Goal: Transaction & Acquisition: Purchase product/service

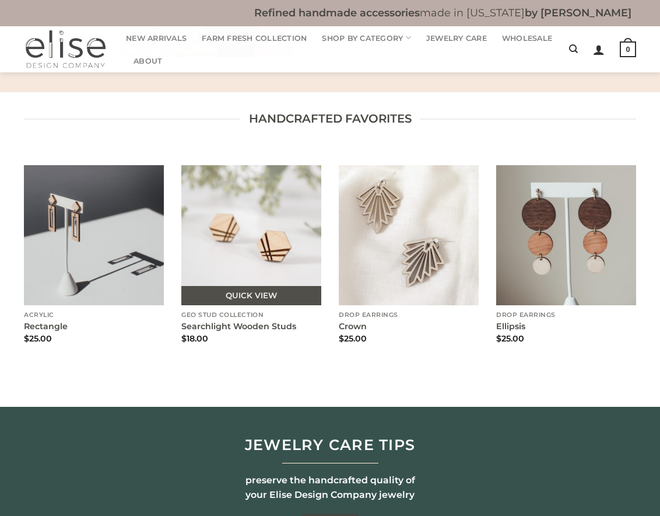
scroll to position [967, 0]
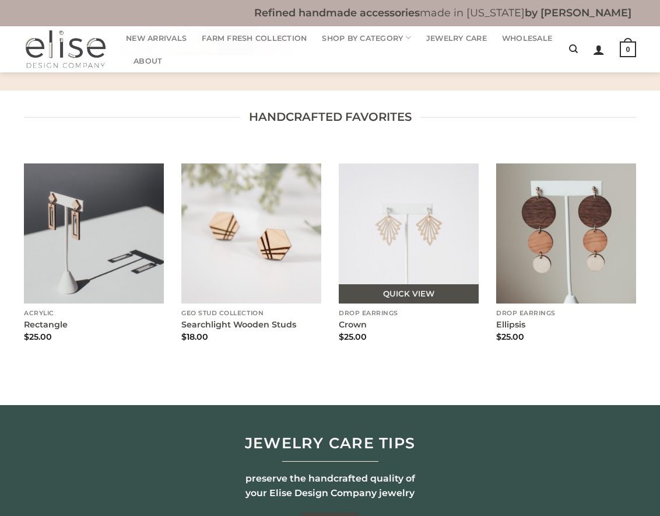
click at [431, 274] on img "Crown" at bounding box center [409, 233] width 140 height 140
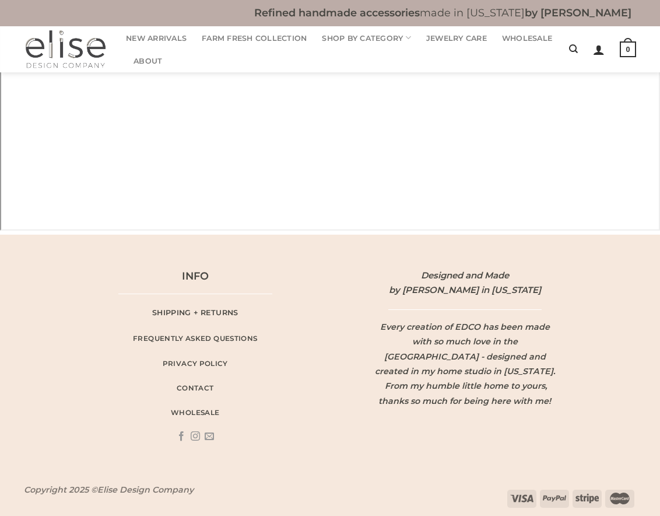
scroll to position [1710, 0]
click at [194, 431] on icon "Follow on Instagram" at bounding box center [195, 436] width 9 height 11
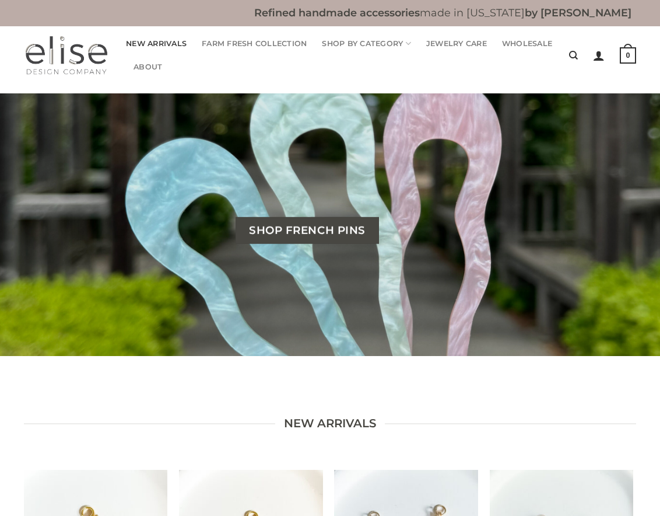
scroll to position [0, 0]
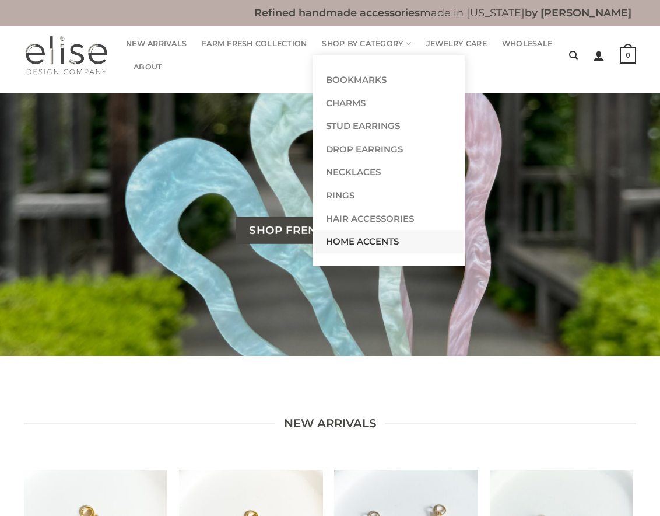
click at [356, 234] on link "Home Accents" at bounding box center [388, 241] width 149 height 23
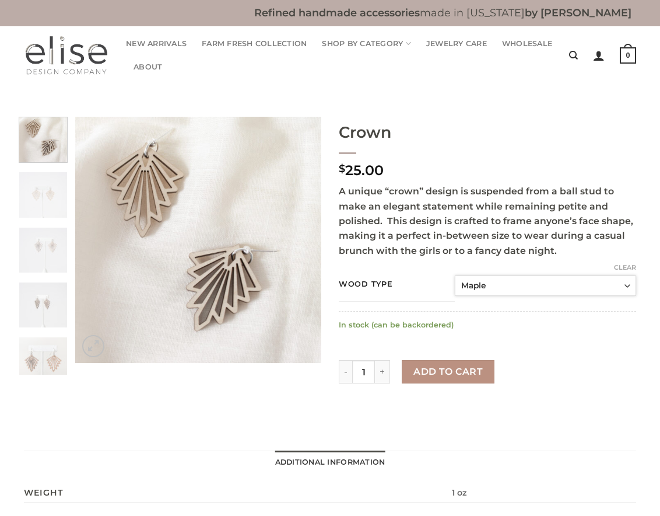
select select "cherry"
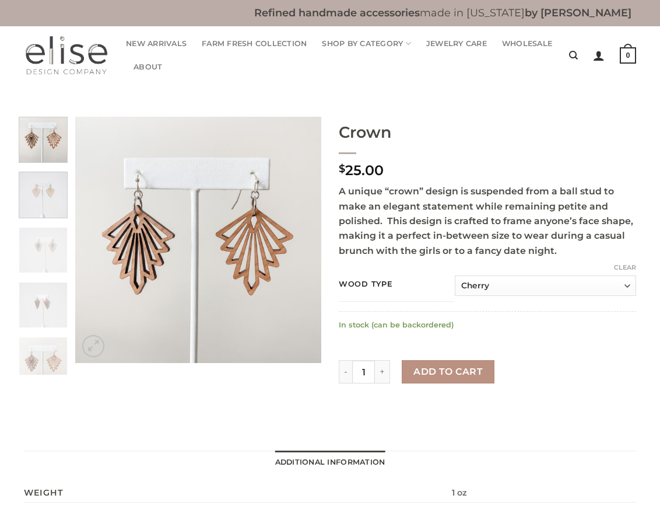
click at [56, 194] on img at bounding box center [43, 193] width 48 height 48
click at [40, 203] on img at bounding box center [43, 193] width 48 height 48
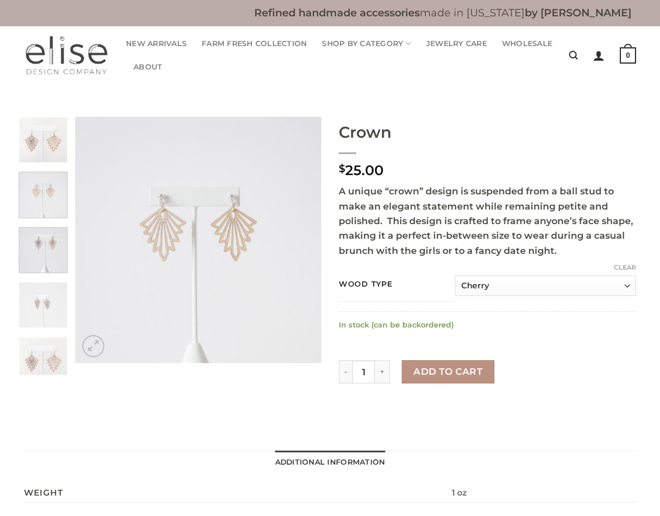
click at [44, 243] on img at bounding box center [43, 249] width 48 height 48
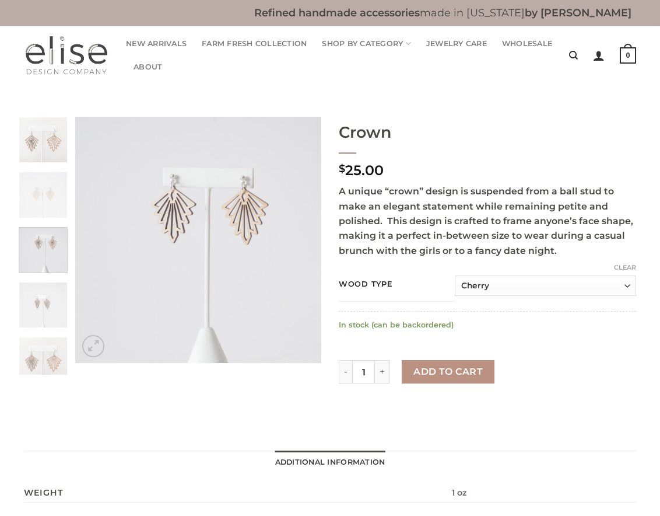
click at [45, 260] on img at bounding box center [43, 249] width 48 height 48
click at [44, 293] on img at bounding box center [43, 303] width 48 height 48
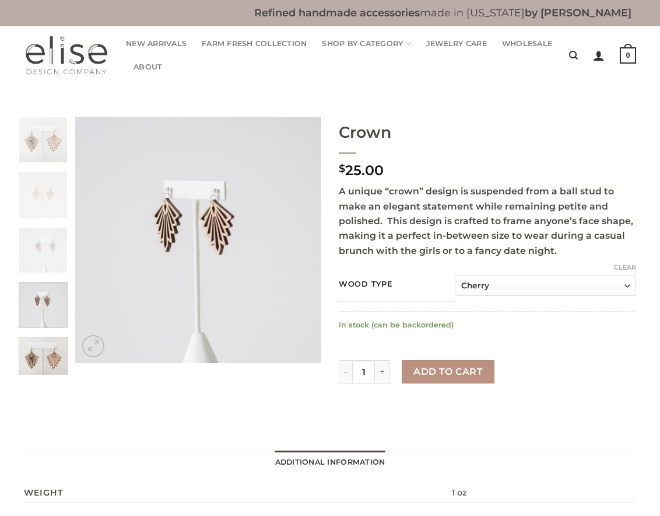
click at [52, 355] on img at bounding box center [43, 358] width 48 height 48
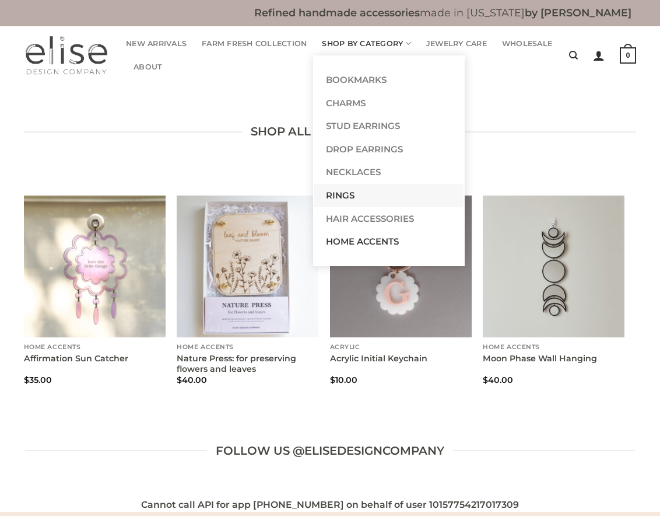
click at [346, 195] on link "Rings" at bounding box center [388, 195] width 149 height 23
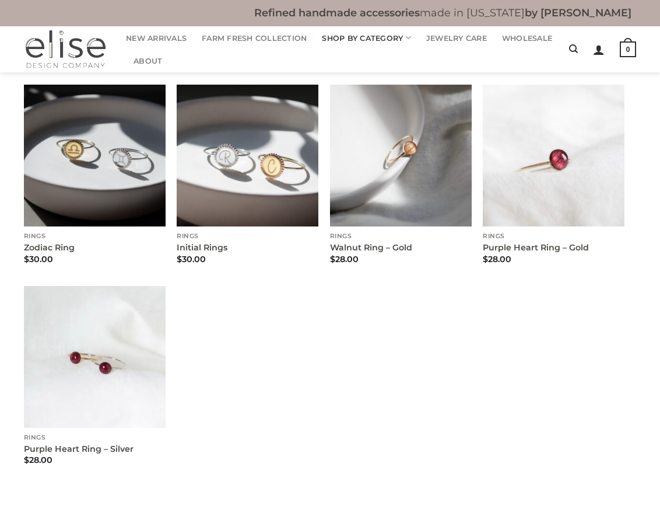
scroll to position [104, 0]
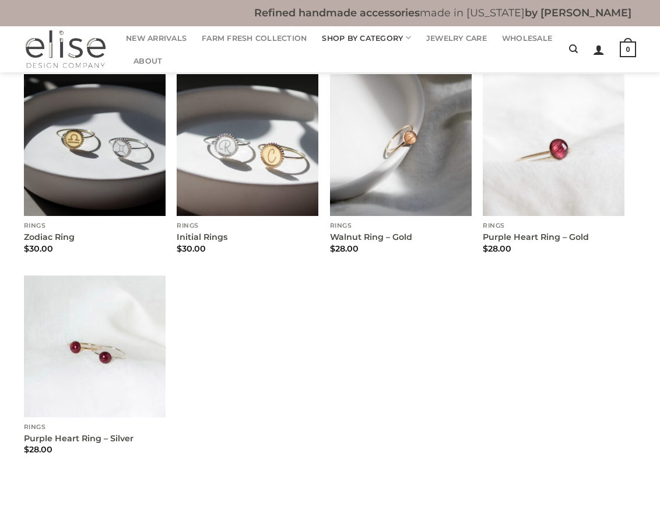
click at [288, 392] on div "Quick View Rings Zodiac Ring $ 30.00 Quick View Rings Initial Rings $ 30.00 Qui…" at bounding box center [324, 275] width 612 height 402
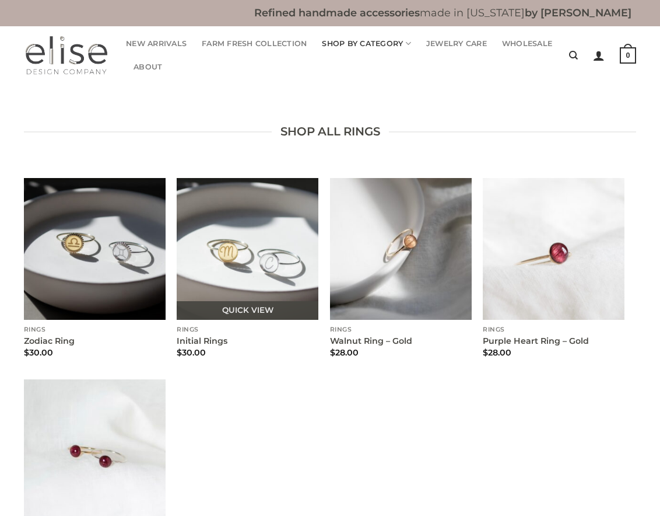
scroll to position [0, 0]
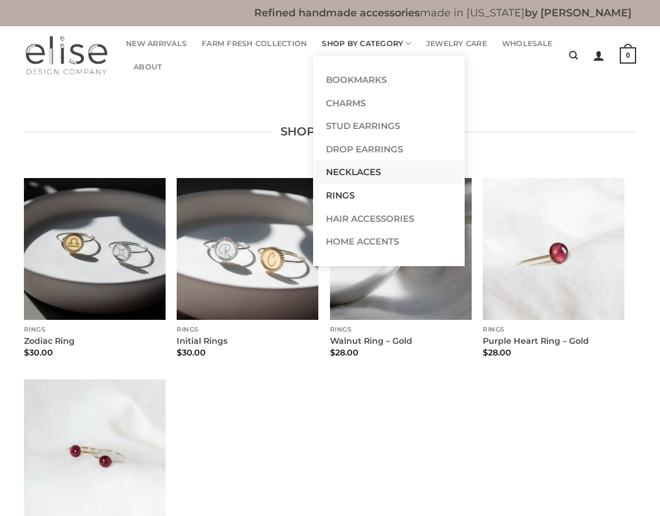
click at [346, 172] on link "Necklaces" at bounding box center [388, 171] width 149 height 23
click at [367, 167] on link "Necklaces" at bounding box center [388, 171] width 149 height 23
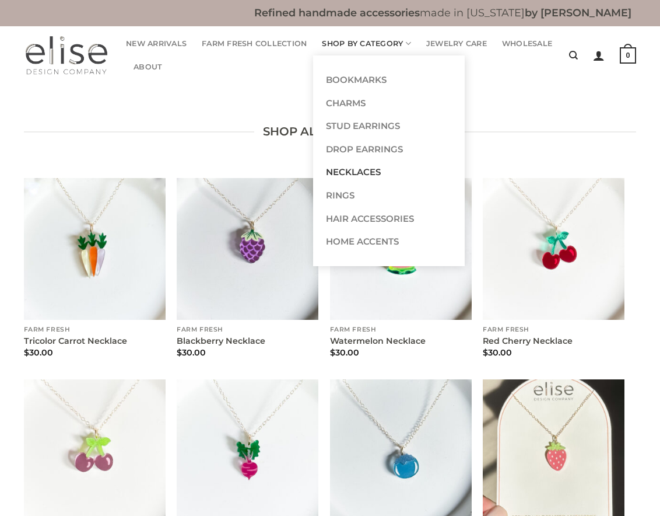
click at [369, 44] on link "Shop By Category" at bounding box center [366, 43] width 89 height 23
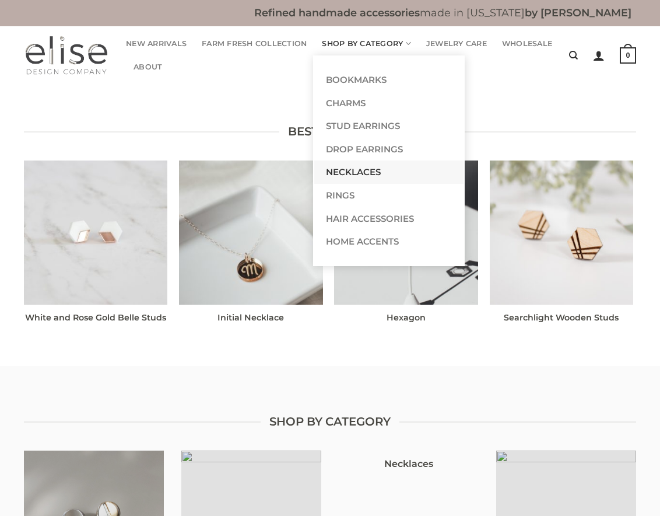
click at [362, 168] on link "Necklaces" at bounding box center [388, 171] width 149 height 23
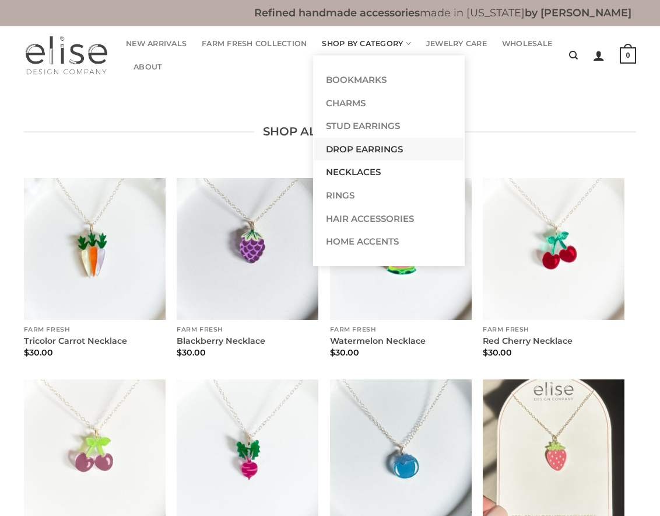
click at [362, 148] on link "Drop Earrings" at bounding box center [388, 149] width 149 height 23
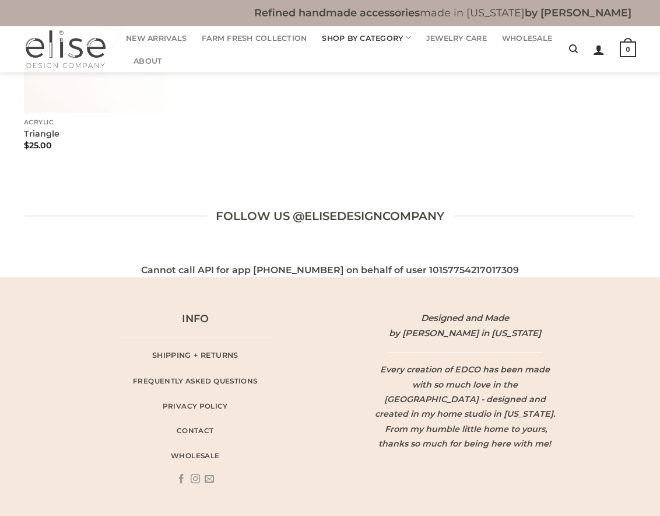
scroll to position [4395, 0]
